Goal: Transaction & Acquisition: Subscribe to service/newsletter

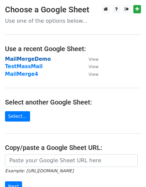
click at [38, 59] on strong "MailMergeDemo" at bounding box center [28, 59] width 46 height 6
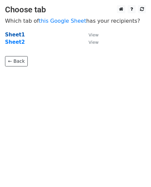
click at [19, 35] on strong "Sheet1" at bounding box center [15, 35] width 20 height 6
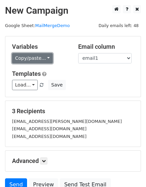
click at [44, 60] on link "Copy/paste..." at bounding box center [32, 58] width 41 height 10
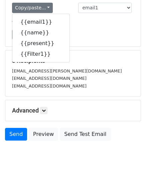
scroll to position [61, 0]
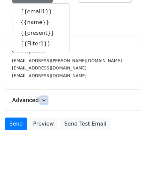
click at [45, 99] on icon at bounding box center [44, 100] width 4 height 4
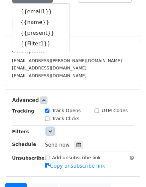
click at [49, 130] on icon at bounding box center [50, 131] width 4 height 4
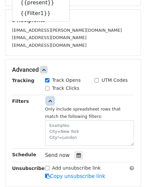
scroll to position [112, 0]
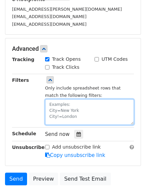
click at [51, 106] on textarea at bounding box center [89, 112] width 89 height 26
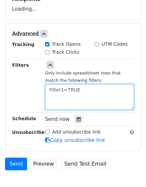
type textarea "Filter1=TRUE"
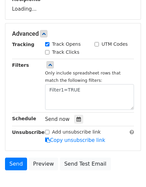
click at [27, 95] on div "Filters" at bounding box center [23, 85] width 33 height 48
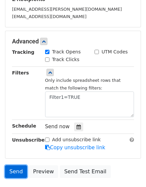
click at [18, 170] on link "Send" at bounding box center [16, 171] width 22 height 13
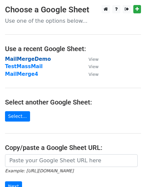
click at [39, 58] on strong "MailMergeDemo" at bounding box center [28, 59] width 46 height 6
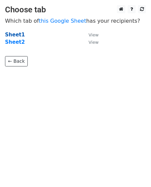
click at [18, 35] on strong "Sheet1" at bounding box center [15, 35] width 20 height 6
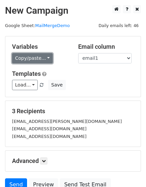
click at [38, 57] on link "Copy/paste..." at bounding box center [32, 58] width 41 height 10
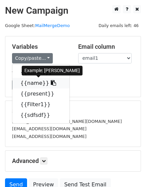
click at [35, 86] on link "{{name}}" at bounding box center [40, 83] width 57 height 11
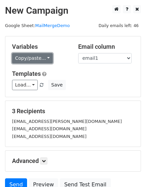
click at [37, 57] on link "Copy/paste..." at bounding box center [32, 58] width 41 height 10
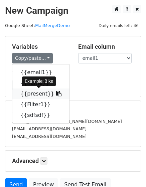
click at [33, 95] on link "{{present}}" at bounding box center [40, 93] width 57 height 11
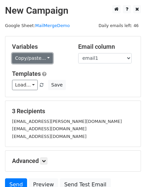
click at [44, 58] on link "Copy/paste..." at bounding box center [32, 58] width 41 height 10
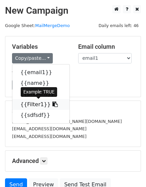
click at [31, 103] on link "{{Filter1}}" at bounding box center [40, 104] width 57 height 11
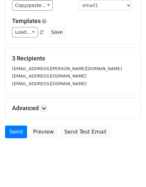
scroll to position [61, 0]
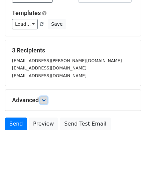
click at [43, 99] on icon at bounding box center [44, 100] width 4 height 4
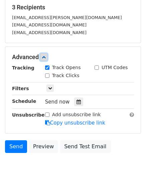
scroll to position [126, 0]
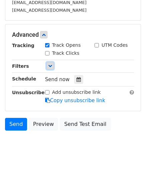
click at [51, 65] on icon at bounding box center [50, 66] width 4 height 4
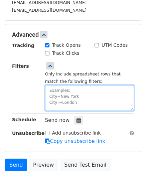
click at [61, 90] on textarea at bounding box center [89, 98] width 89 height 26
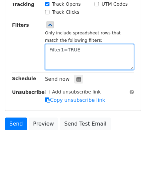
scroll to position [152, 0]
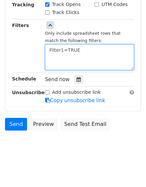
type textarea "Filter1=TRUE"
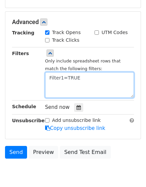
scroll to position [159, 0]
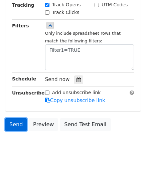
click at [16, 126] on link "Send" at bounding box center [16, 124] width 22 height 13
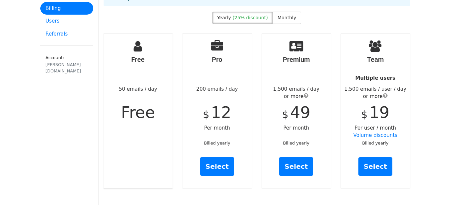
click at [155, 81] on div "Free 50 emails / day Free" at bounding box center [138, 111] width 69 height 155
drag, startPoint x: 229, startPoint y: 109, endPoint x: 206, endPoint y: 111, distance: 22.8
click at [206, 111] on div "Pro 200 emails / day $ 12 Per month Billed yearly Select" at bounding box center [217, 111] width 69 height 155
click at [228, 106] on span "12" at bounding box center [221, 112] width 20 height 19
drag, startPoint x: 230, startPoint y: 107, endPoint x: 206, endPoint y: 107, distance: 24.0
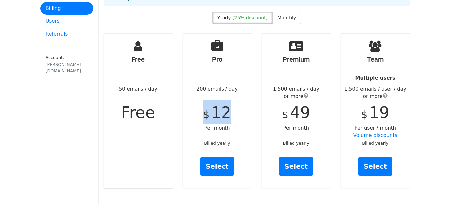
click at [206, 107] on div "Pro 200 emails / day $ 12 Per month Billed yearly Select" at bounding box center [217, 111] width 69 height 155
drag, startPoint x: 229, startPoint y: 137, endPoint x: 206, endPoint y: 135, distance: 22.7
click at [206, 135] on div "Pro 200 emails / day $ 12 Per month Billed yearly Select" at bounding box center [217, 111] width 69 height 155
click at [247, 115] on div "Pro 200 emails / day $ 12 Per month Billed yearly Select" at bounding box center [217, 111] width 69 height 155
drag, startPoint x: 161, startPoint y: 82, endPoint x: 118, endPoint y: 83, distance: 43.0
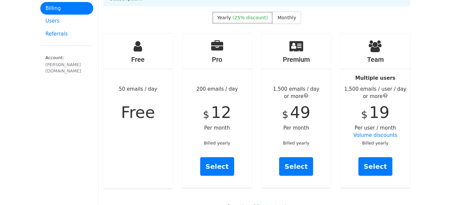
click at [118, 83] on div "Free 50 emails / day Free" at bounding box center [138, 111] width 69 height 155
